Goal: Transaction & Acquisition: Purchase product/service

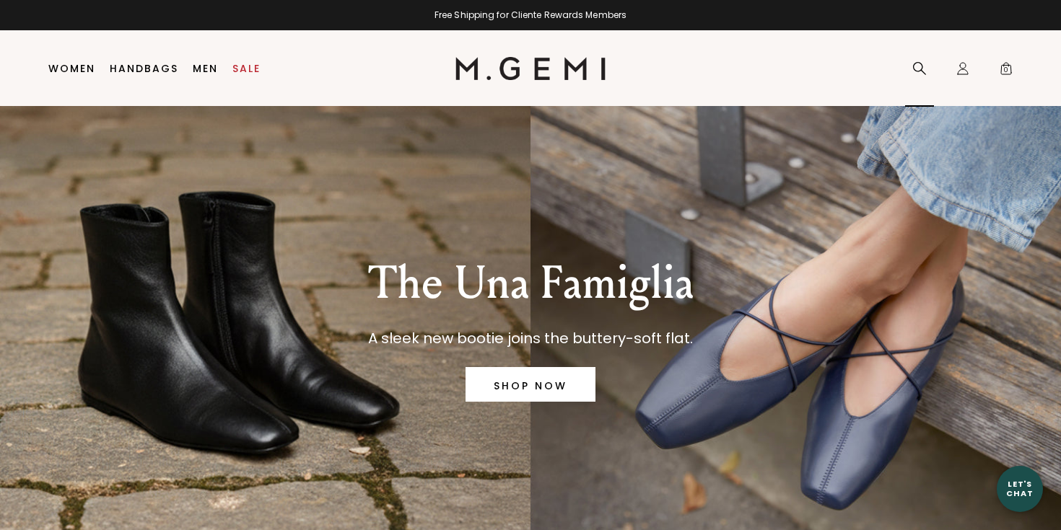
click at [912, 70] on icon at bounding box center [919, 68] width 14 height 14
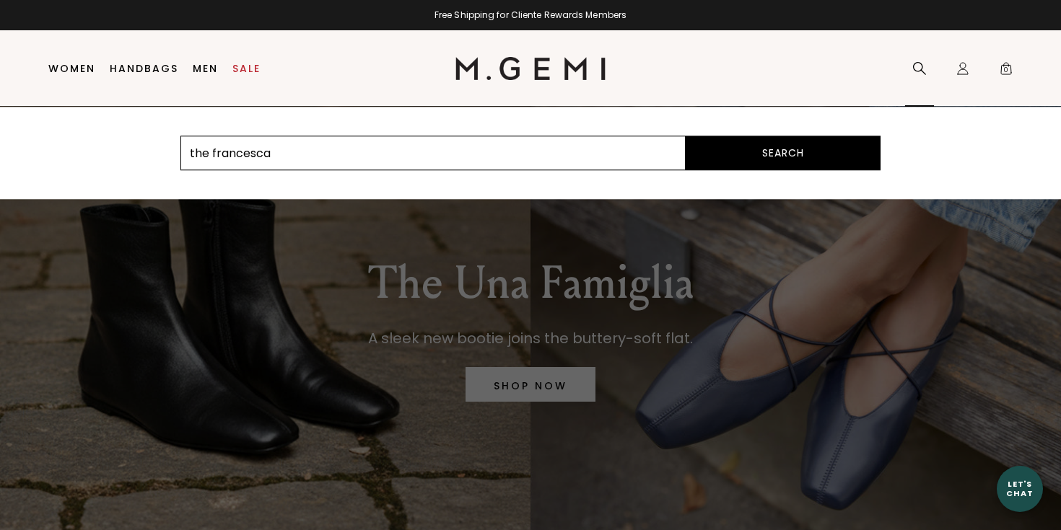
type input "the francesca"
click at [686, 136] on button "Search" at bounding box center [783, 153] width 195 height 35
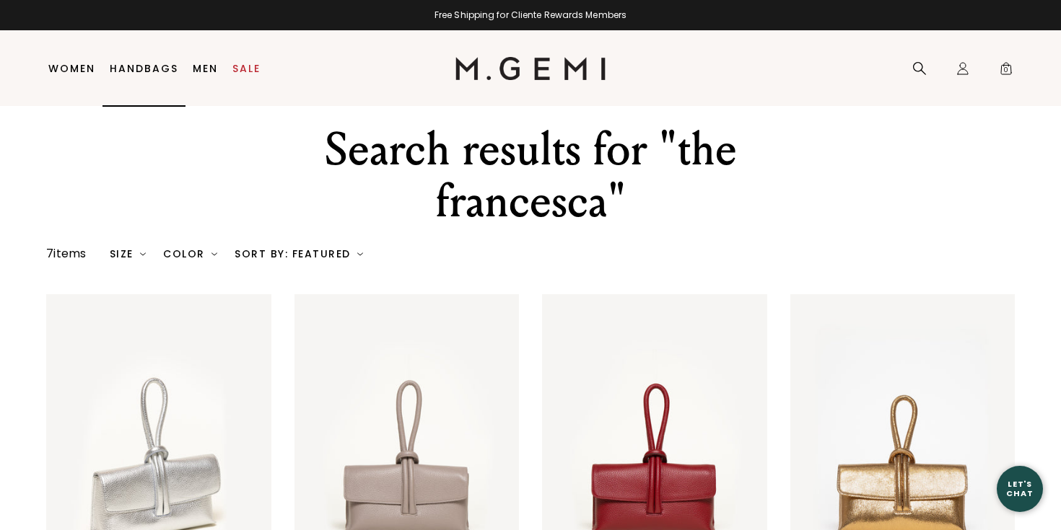
click at [146, 70] on link "Handbags" at bounding box center [144, 69] width 69 height 12
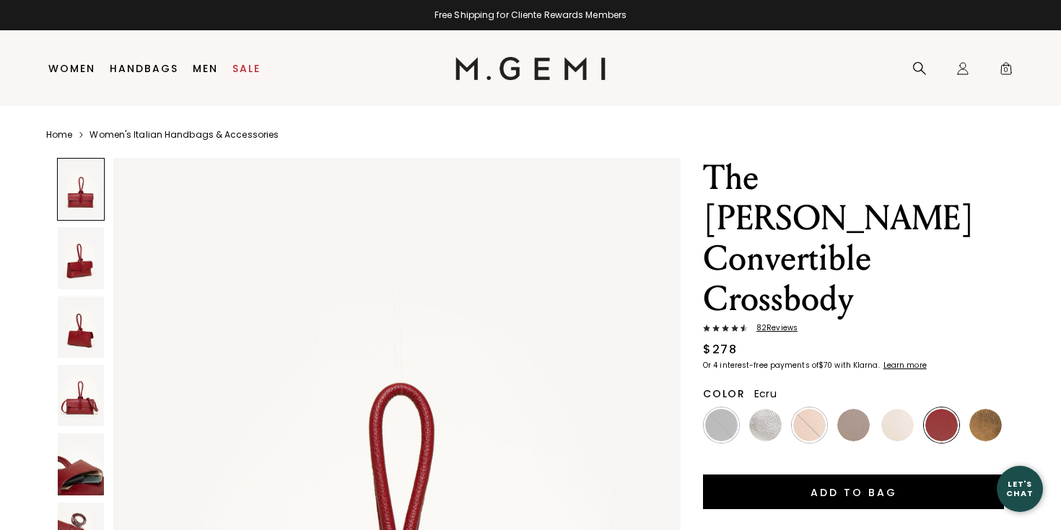
click at [896, 409] on img at bounding box center [897, 425] width 32 height 32
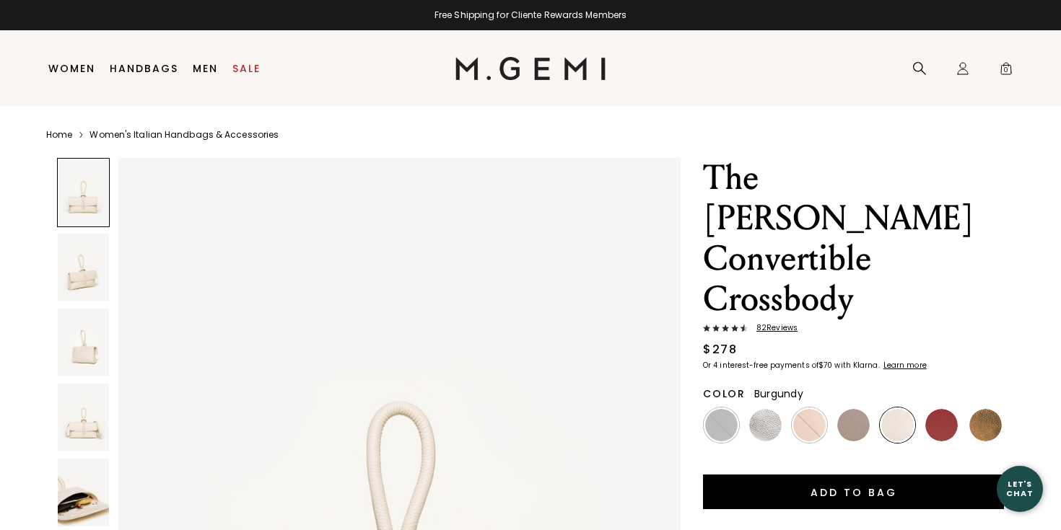
click at [943, 409] on img at bounding box center [941, 425] width 32 height 32
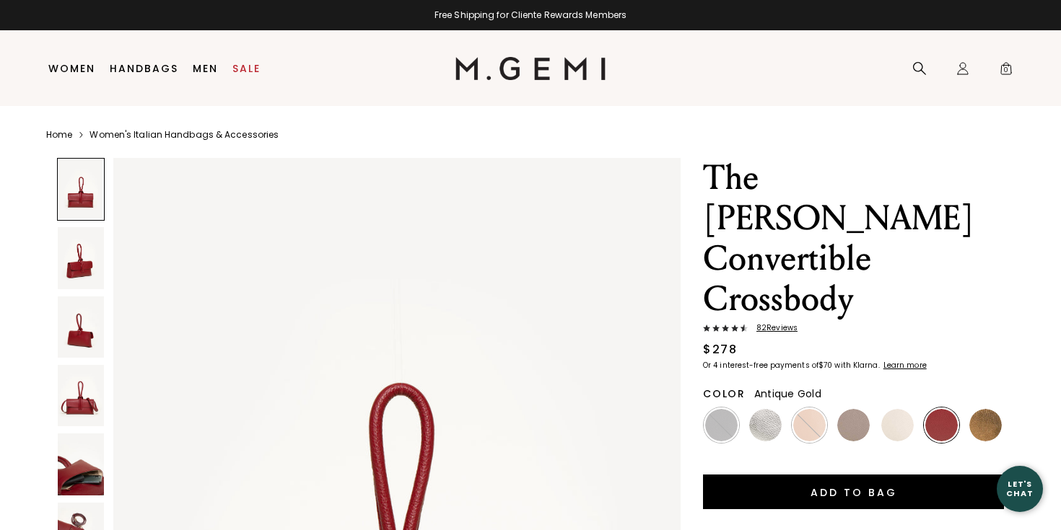
click at [984, 409] on img at bounding box center [985, 425] width 32 height 32
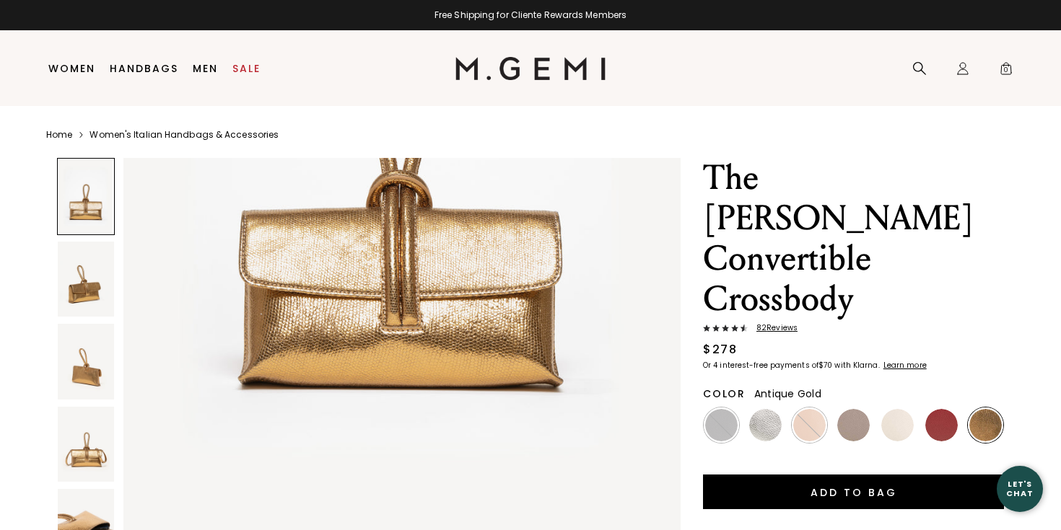
scroll to position [364, 0]
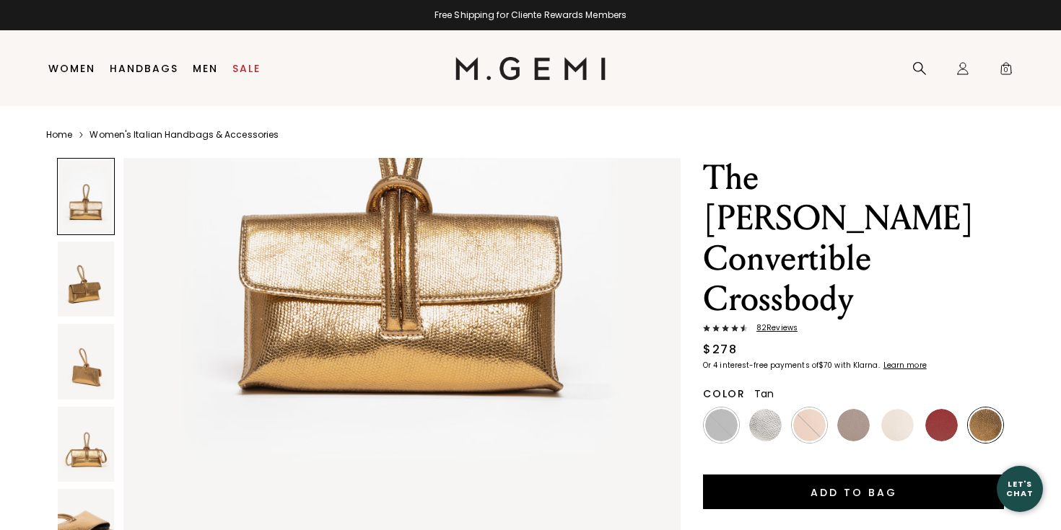
click at [801, 409] on img at bounding box center [809, 425] width 32 height 32
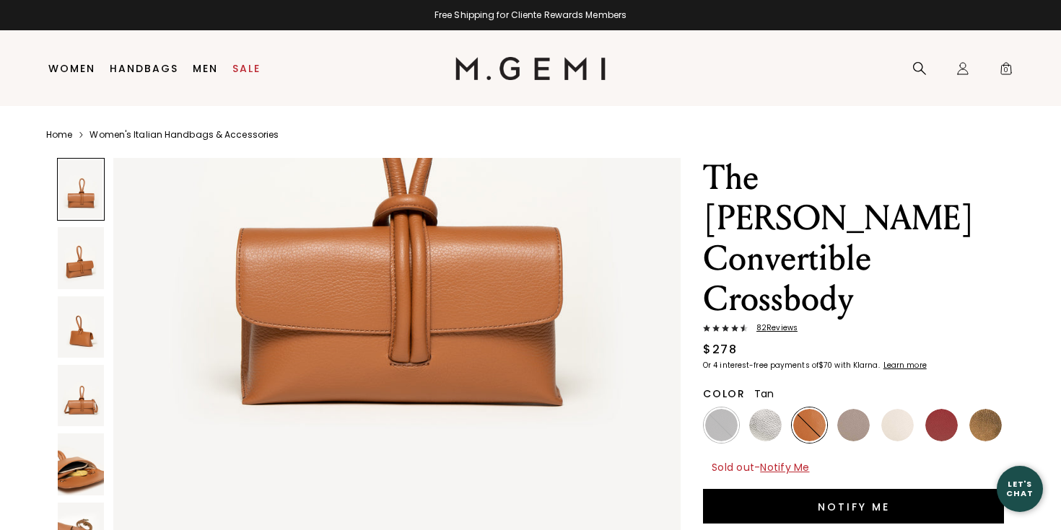
scroll to position [355, 0]
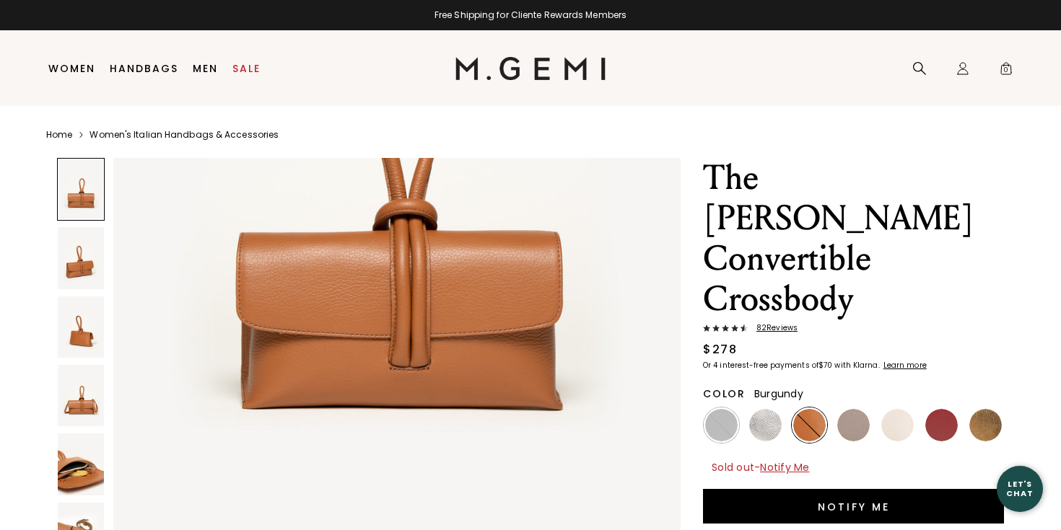
click at [937, 409] on img at bounding box center [941, 425] width 32 height 32
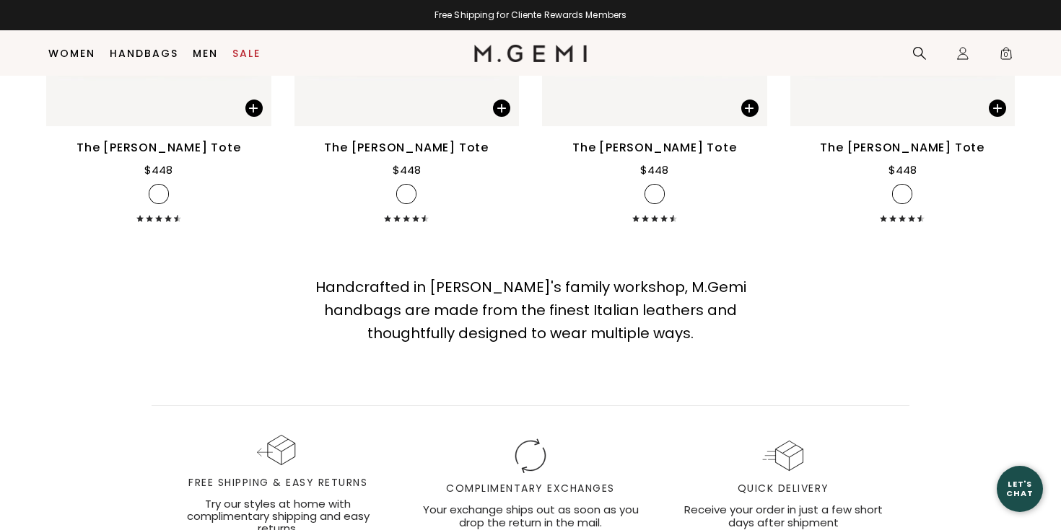
scroll to position [5266, 0]
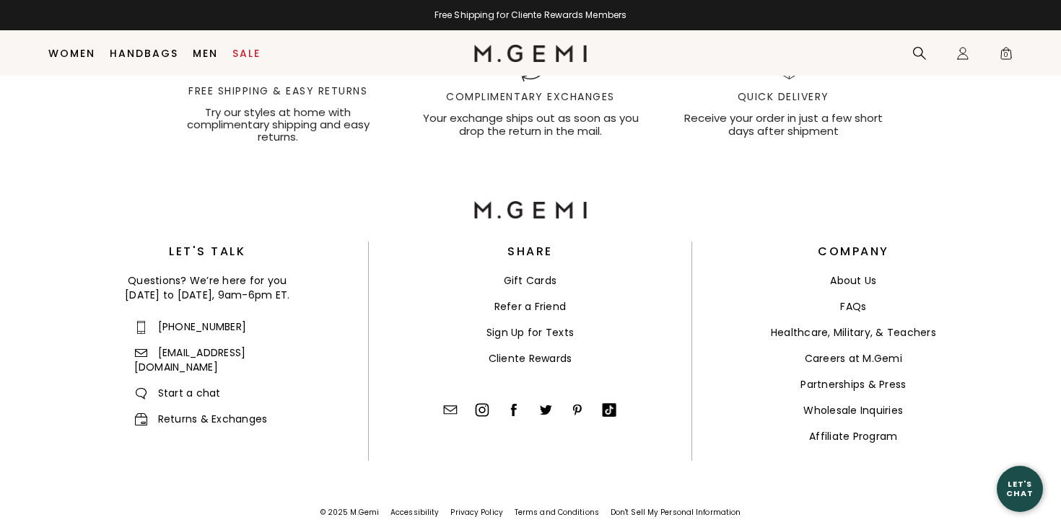
click at [476, 403] on img at bounding box center [482, 410] width 14 height 14
